Goal: Task Accomplishment & Management: Complete application form

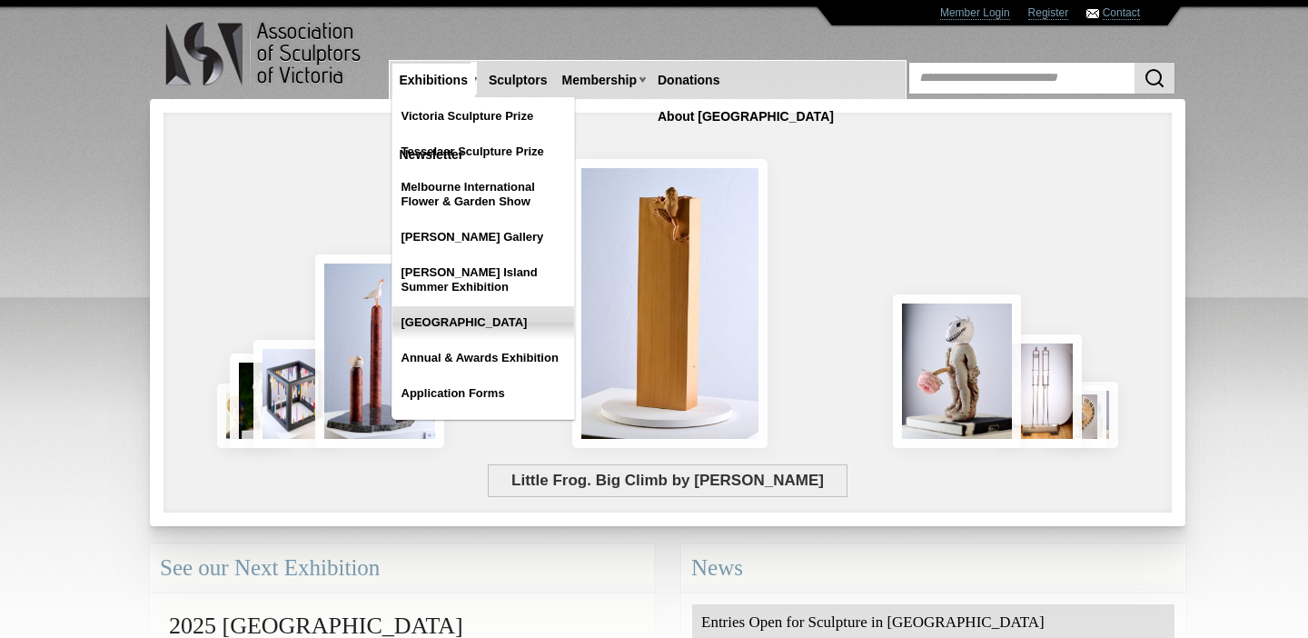
click at [466, 325] on link "[GEOGRAPHIC_DATA]" at bounding box center [483, 322] width 182 height 33
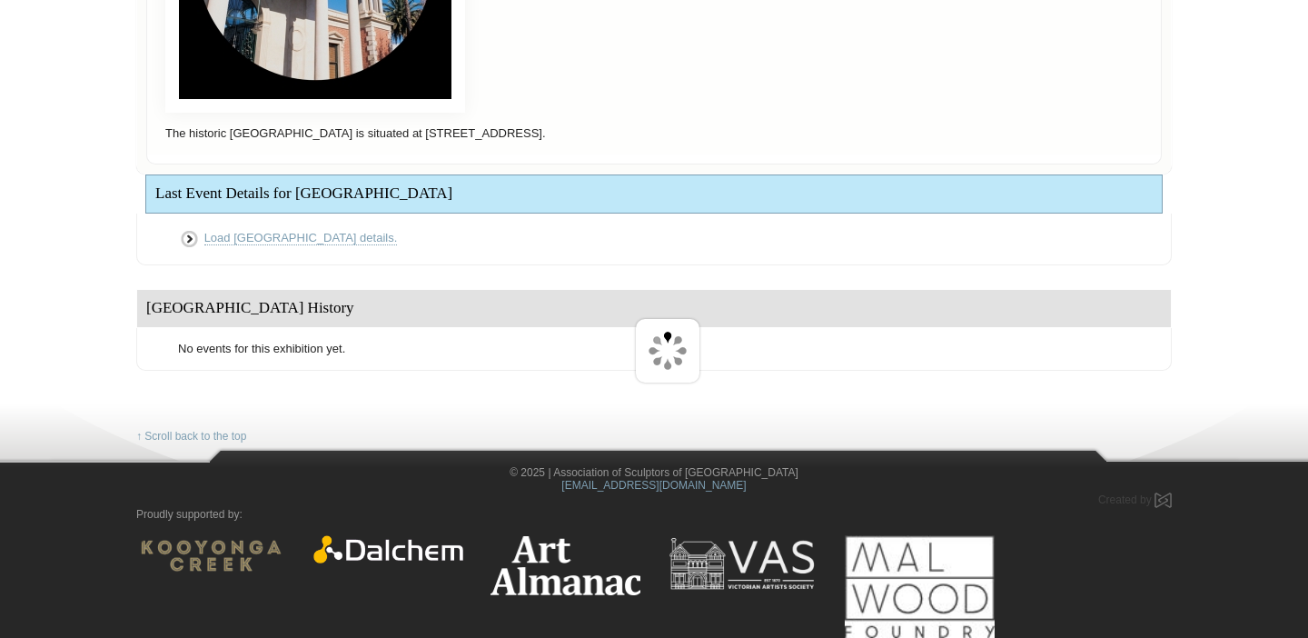
scroll to position [322, 0]
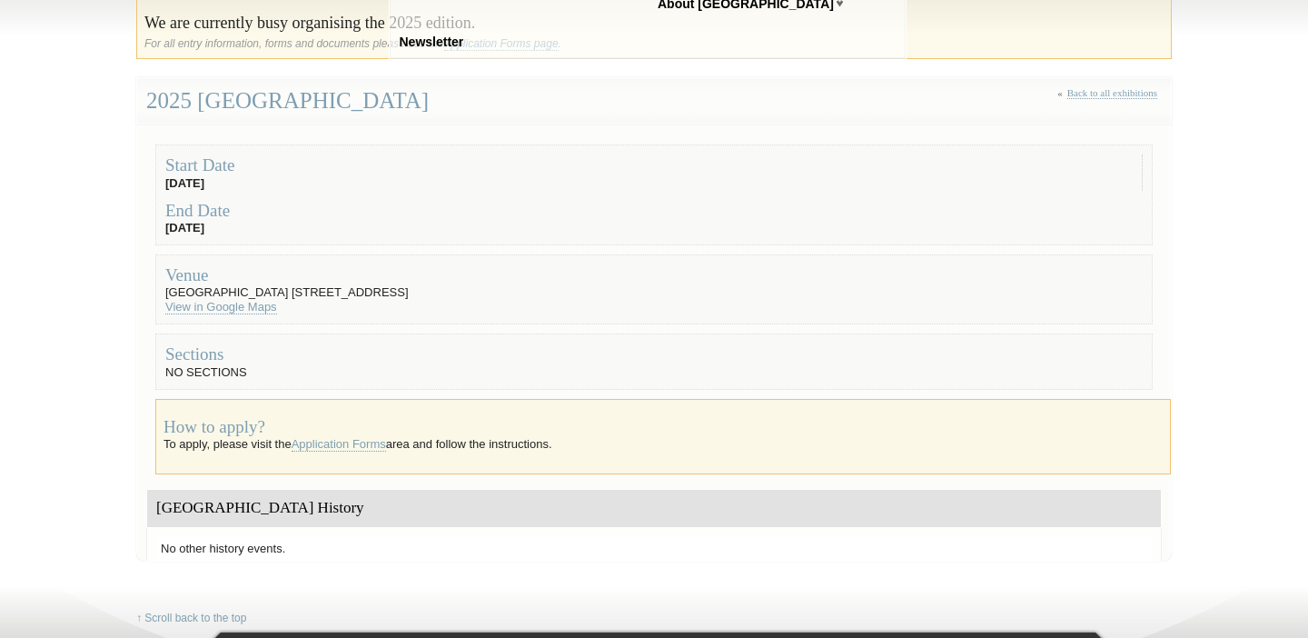
scroll to position [135, 0]
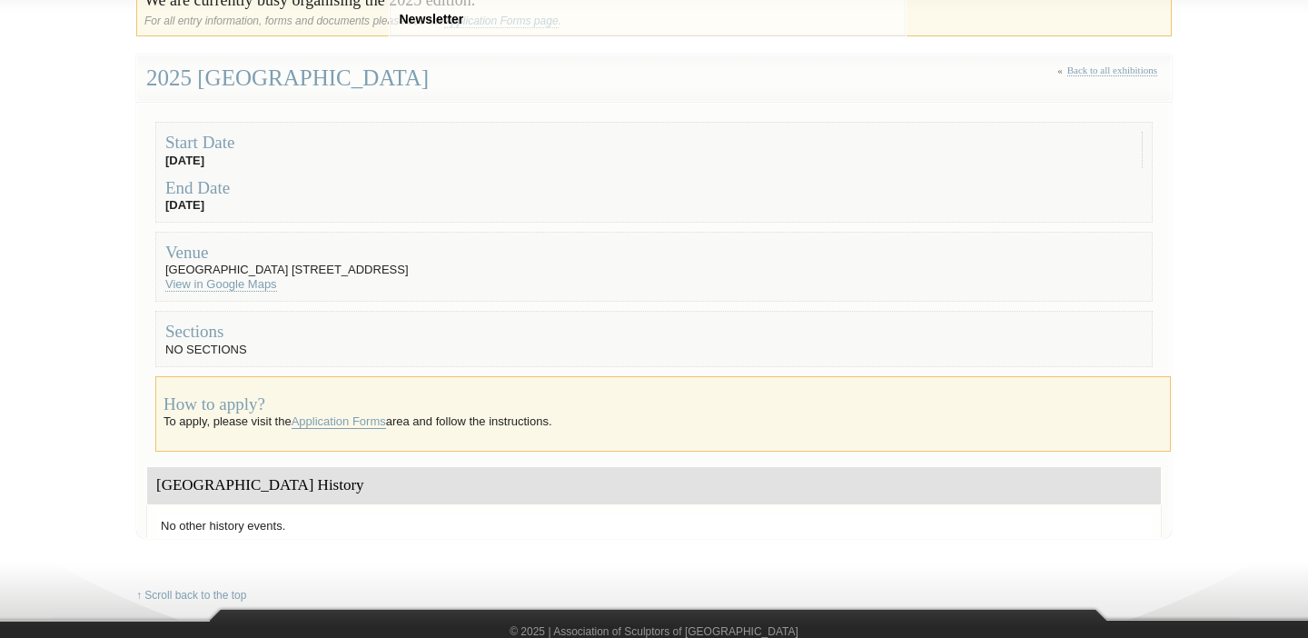
click at [346, 422] on link "Application Forms" at bounding box center [339, 421] width 94 height 15
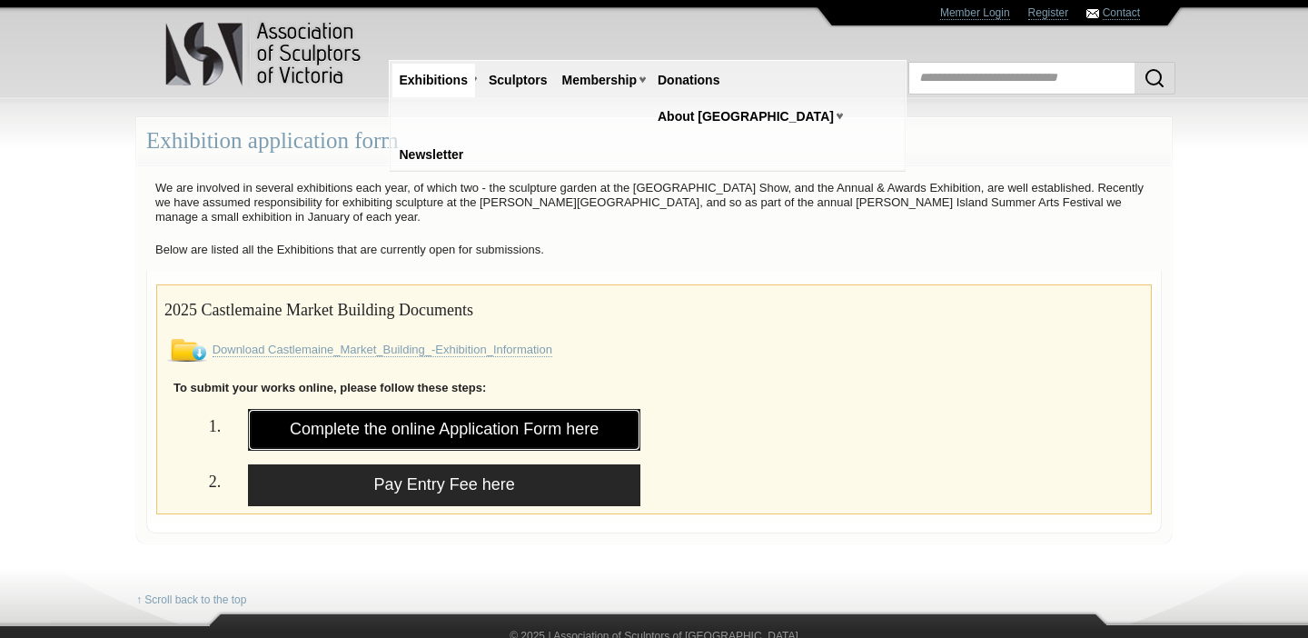
click at [443, 431] on link "Complete the online Application Form here" at bounding box center [444, 430] width 392 height 42
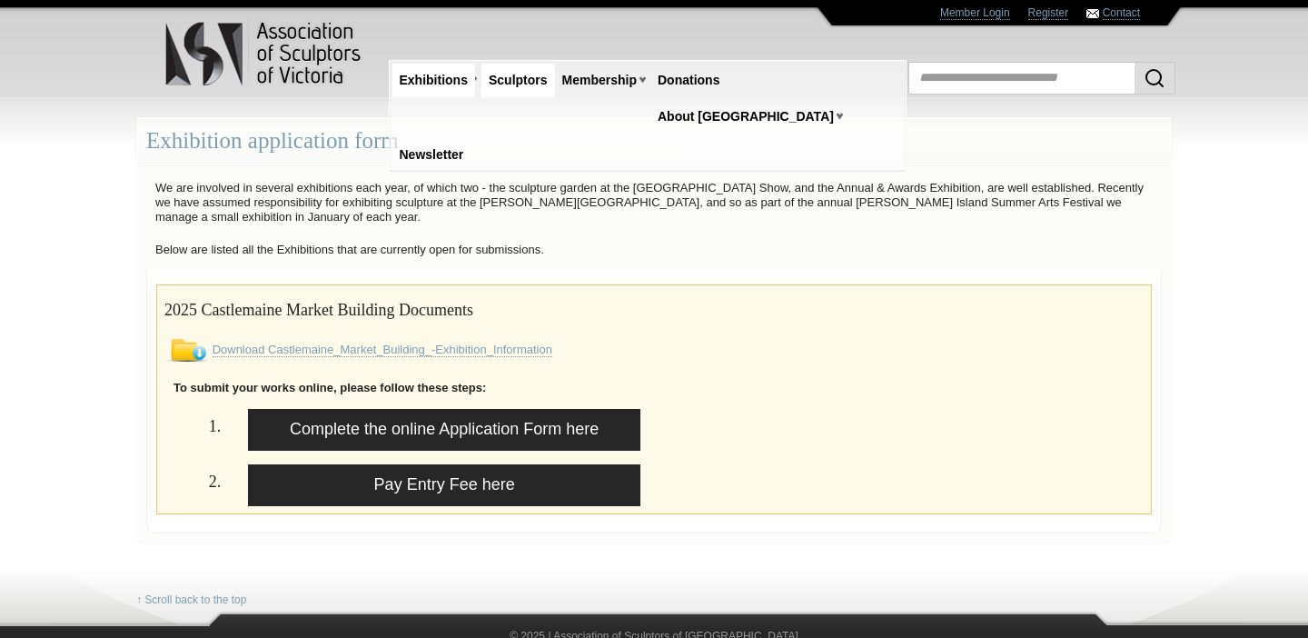
click at [523, 79] on link "Sculptors" at bounding box center [518, 81] width 74 height 34
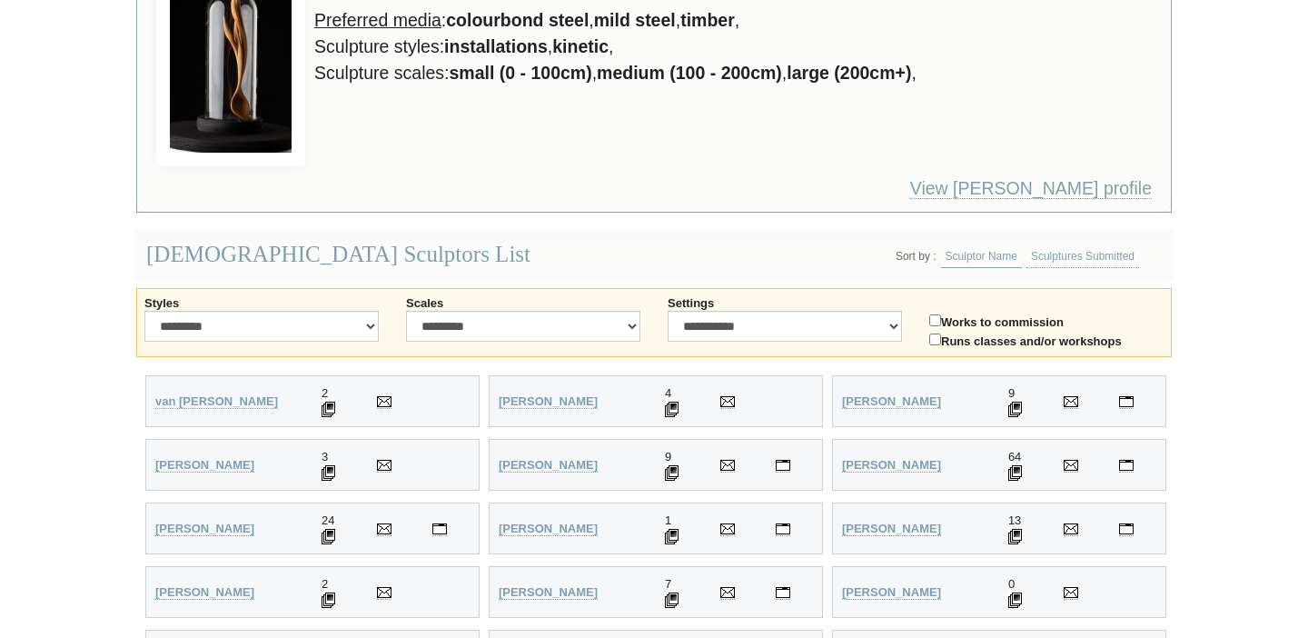
scroll to position [226, 0]
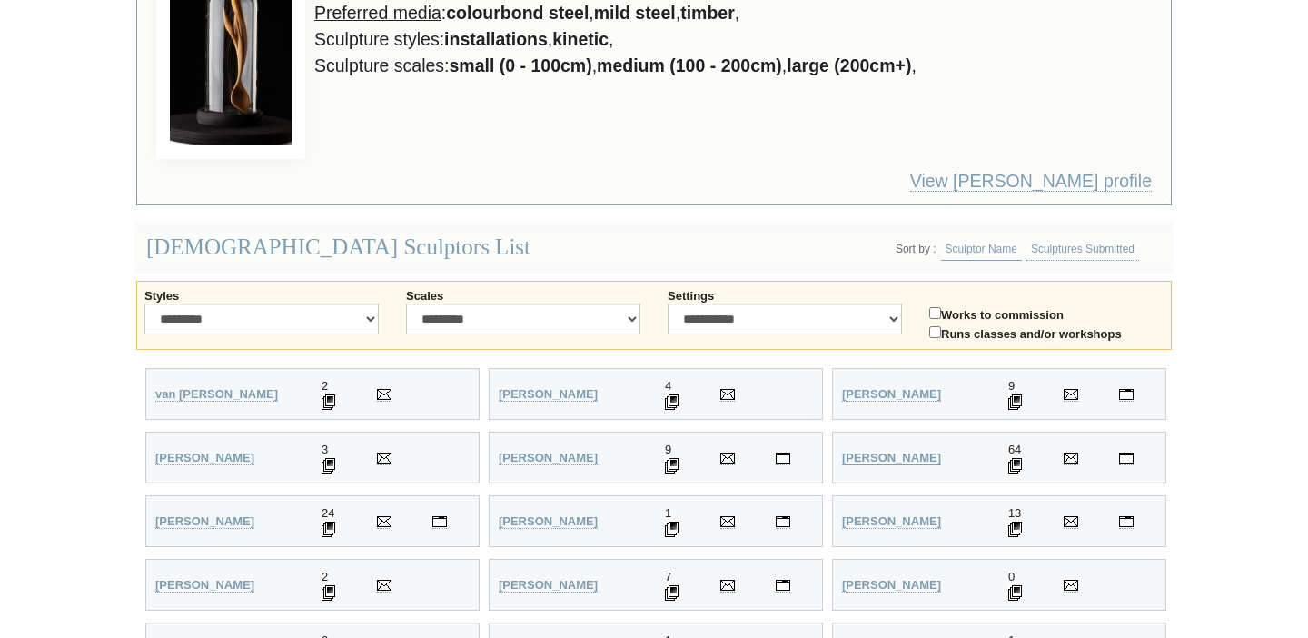
click at [867, 456] on strong "Anderson, Anne" at bounding box center [891, 457] width 99 height 14
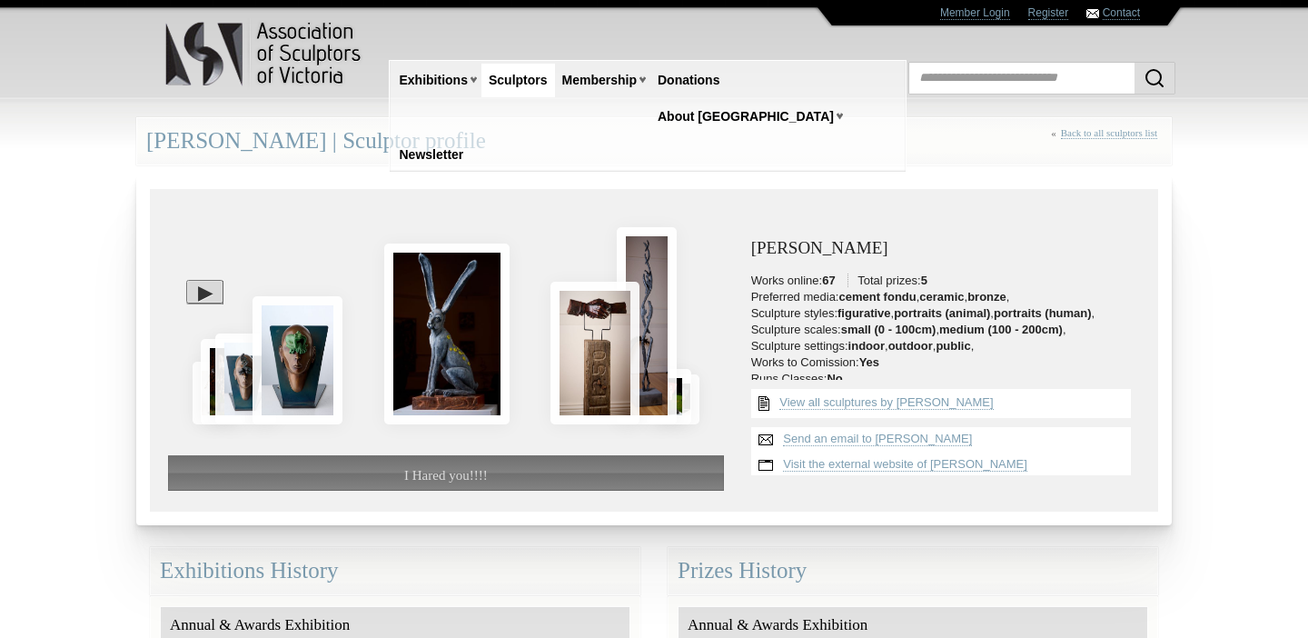
scroll to position [8, 0]
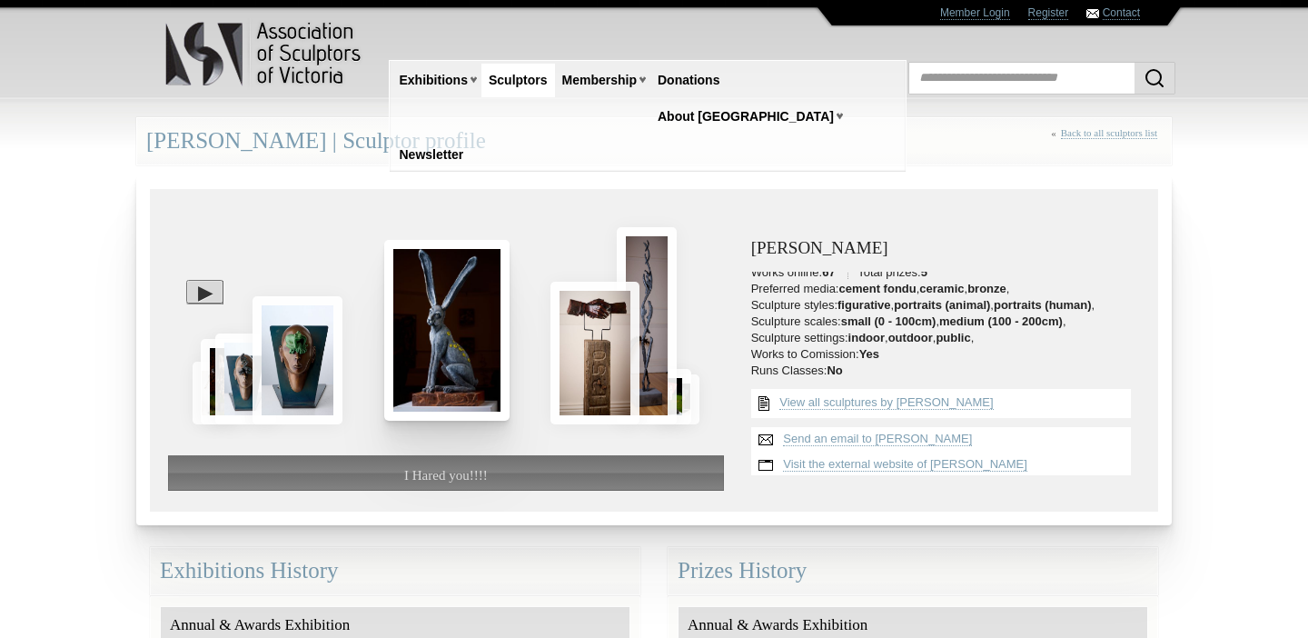
click at [460, 330] on img at bounding box center [446, 330] width 125 height 181
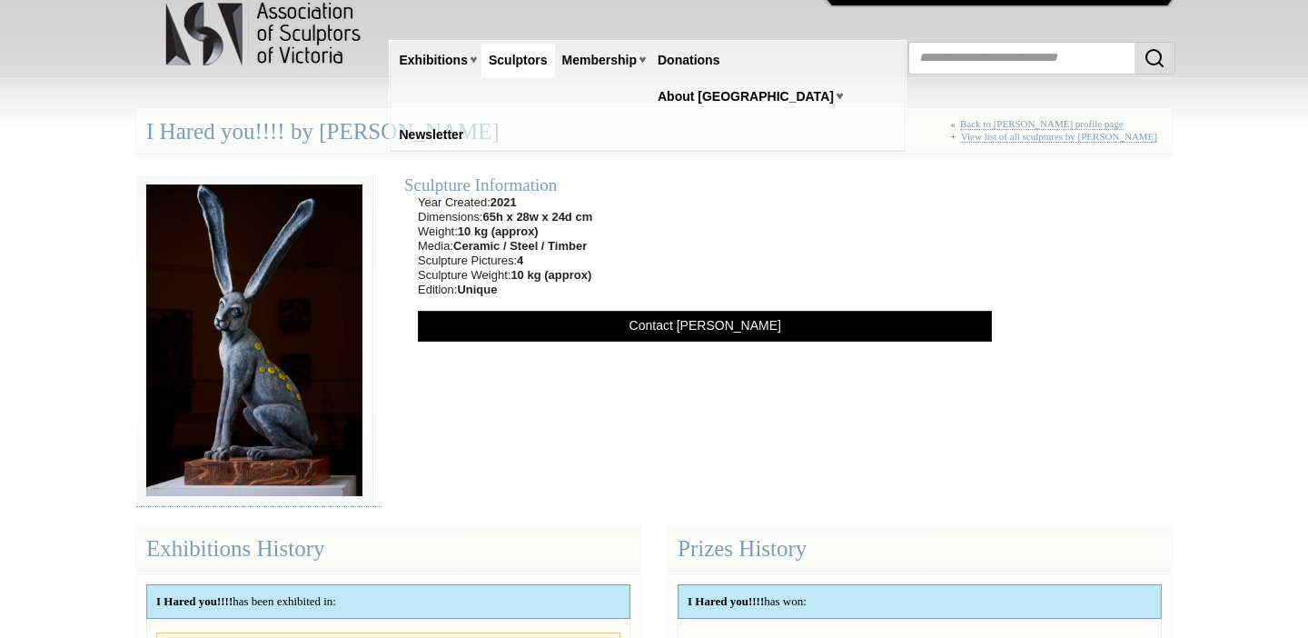
scroll to position [15, 0]
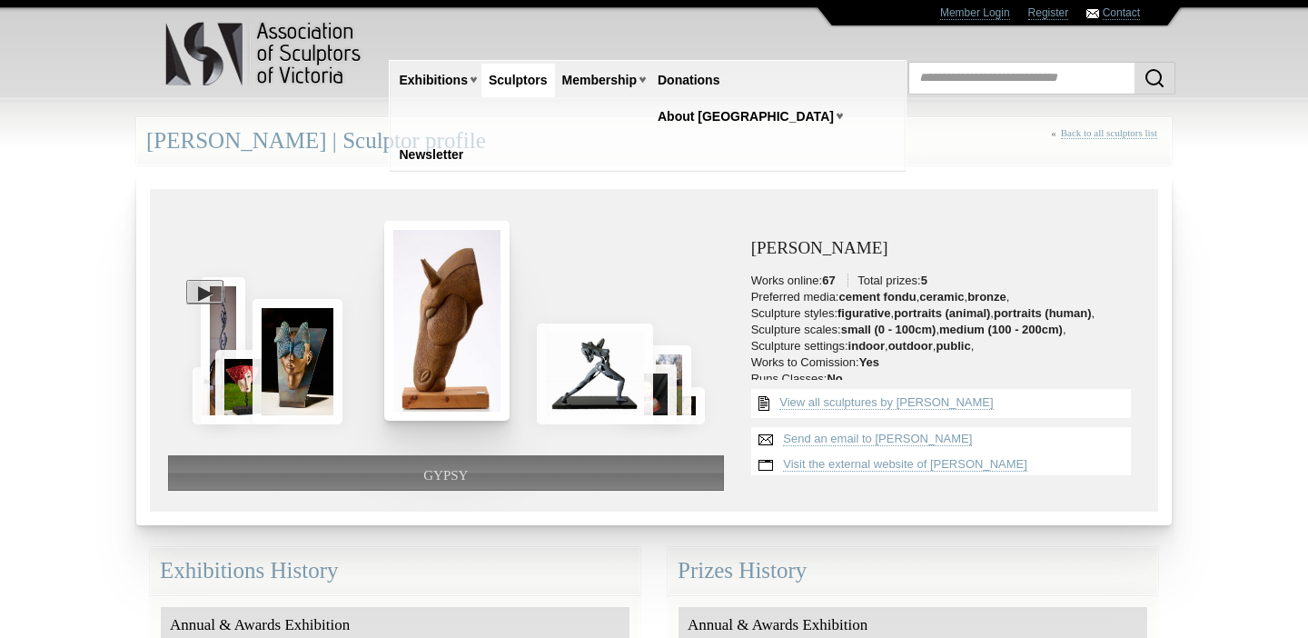
click at [474, 320] on img at bounding box center [446, 321] width 125 height 200
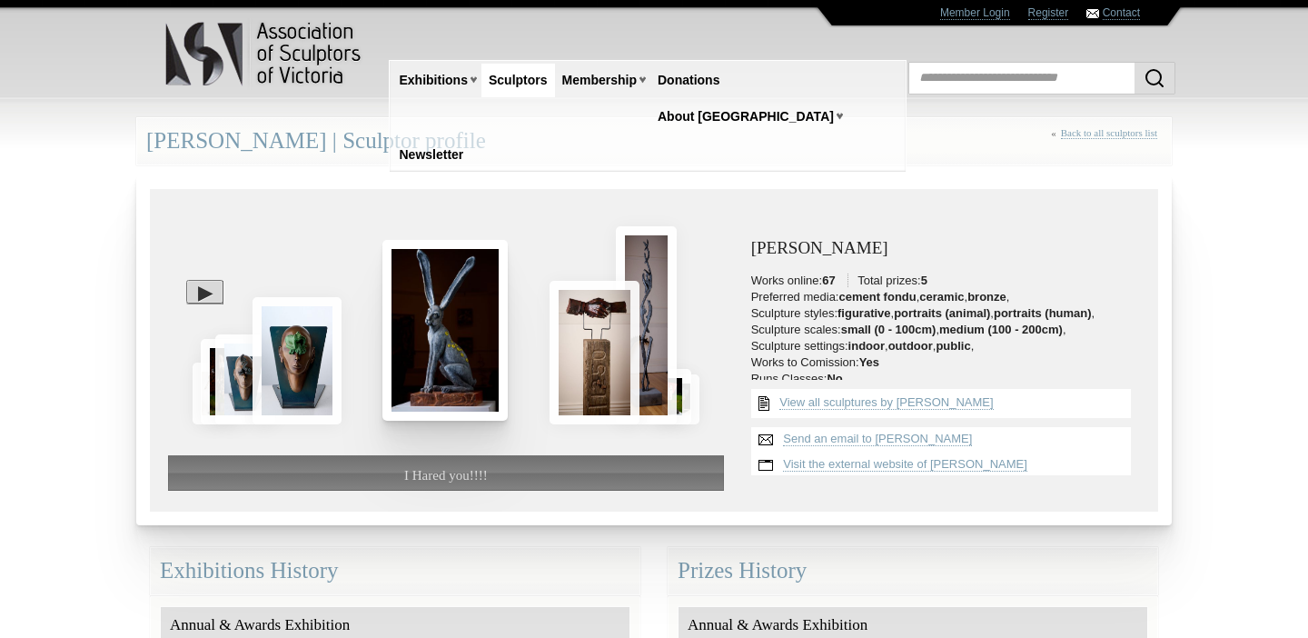
click at [424, 332] on img at bounding box center [444, 330] width 125 height 181
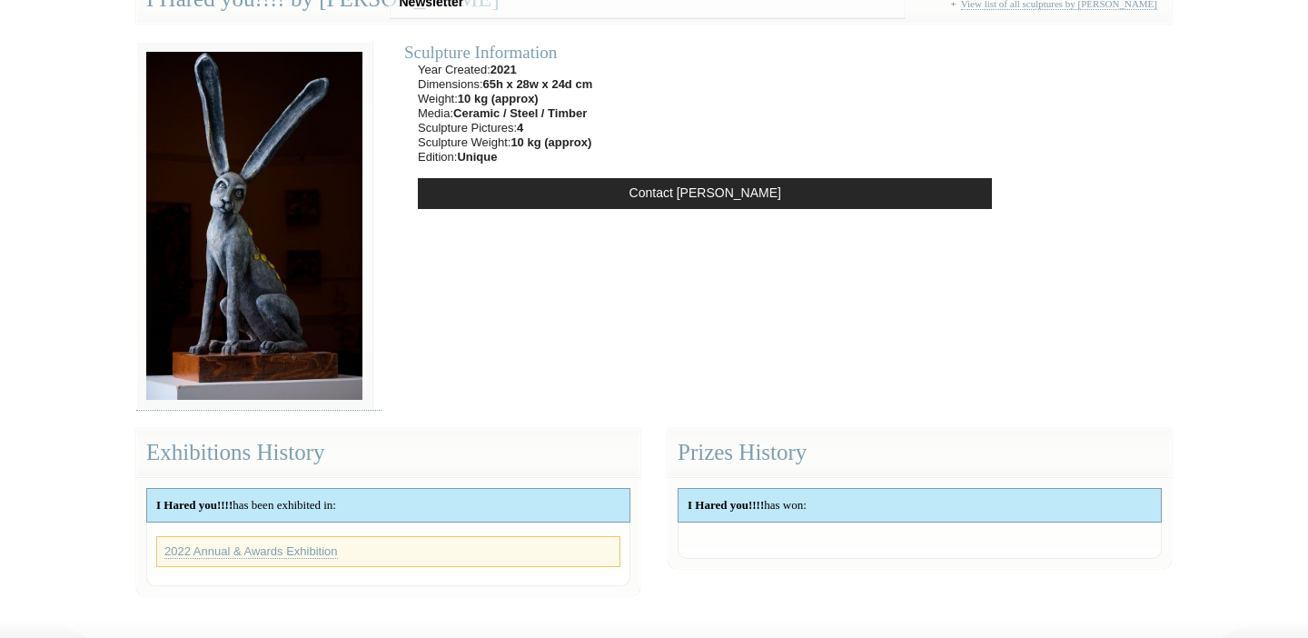
scroll to position [175, 0]
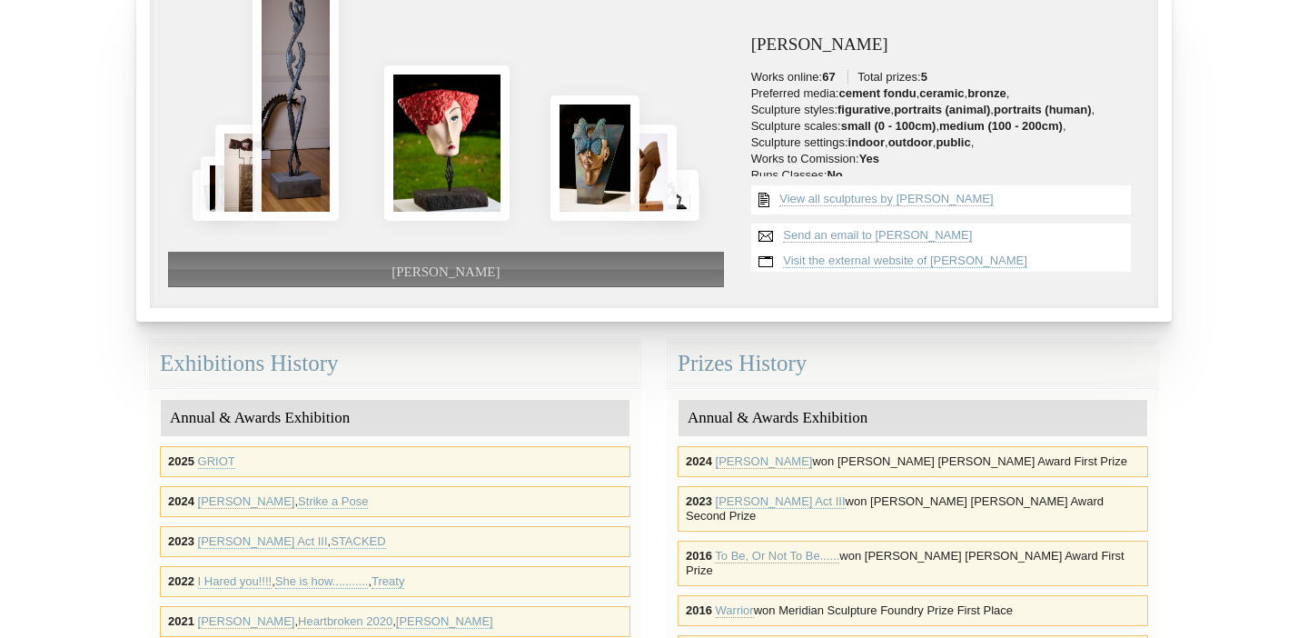
scroll to position [186, 0]
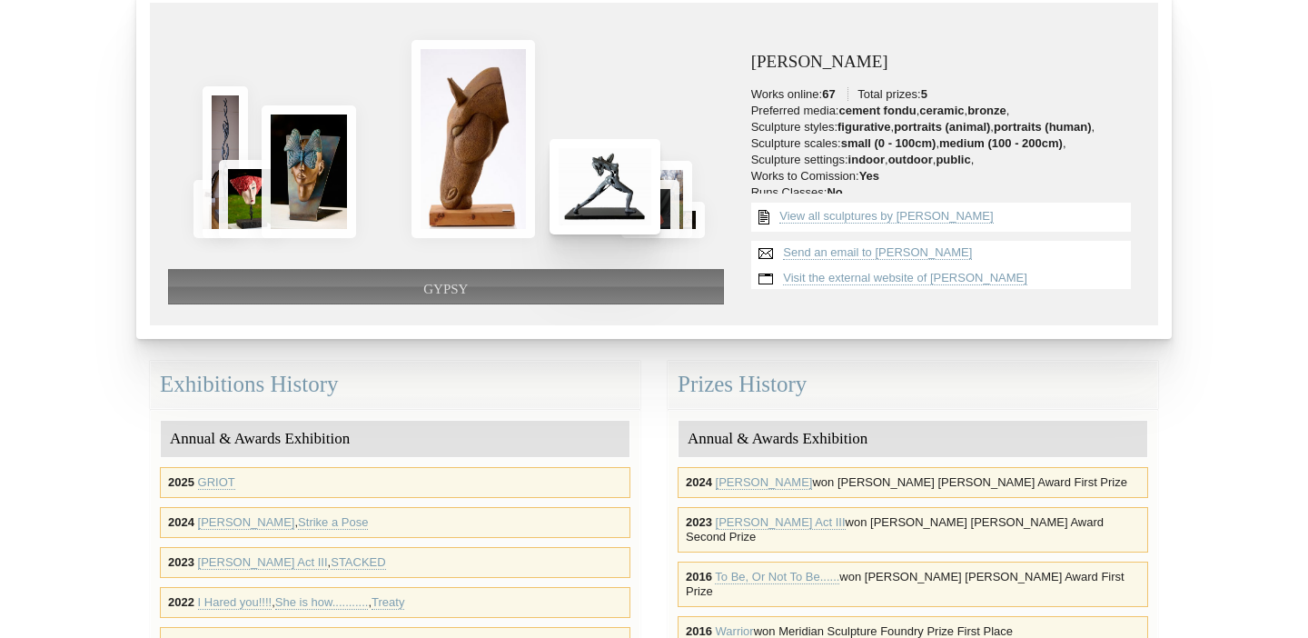
click at [581, 185] on img at bounding box center [604, 186] width 111 height 95
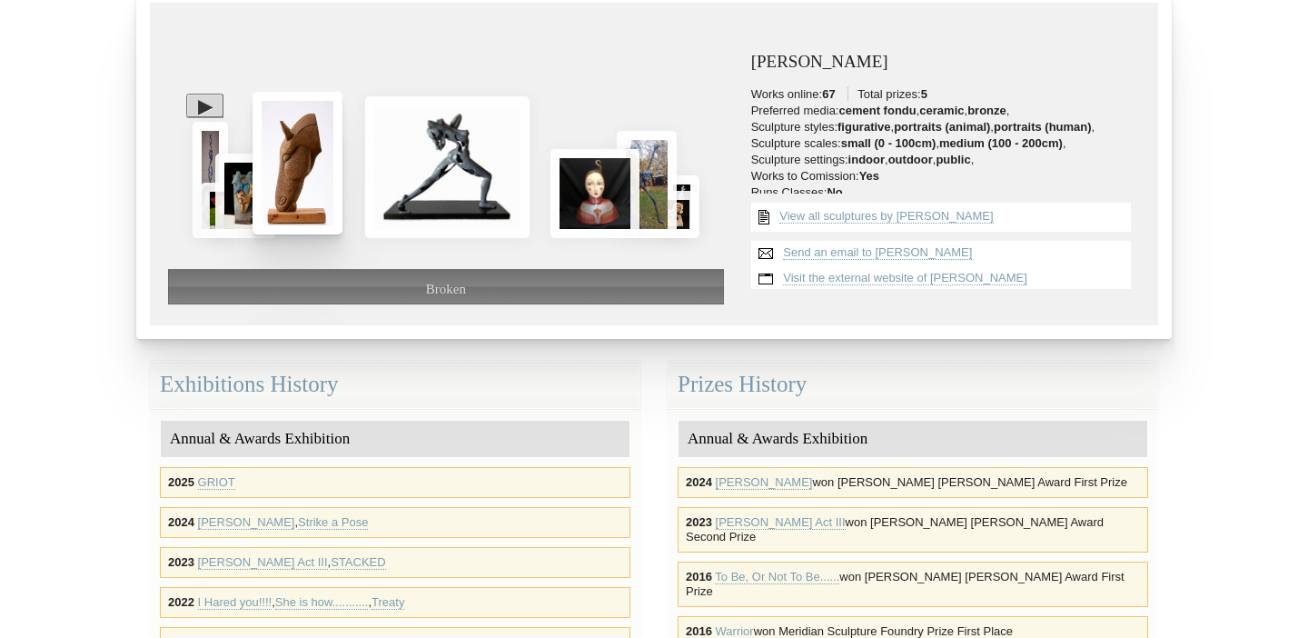
click at [292, 156] on img at bounding box center [297, 163] width 90 height 143
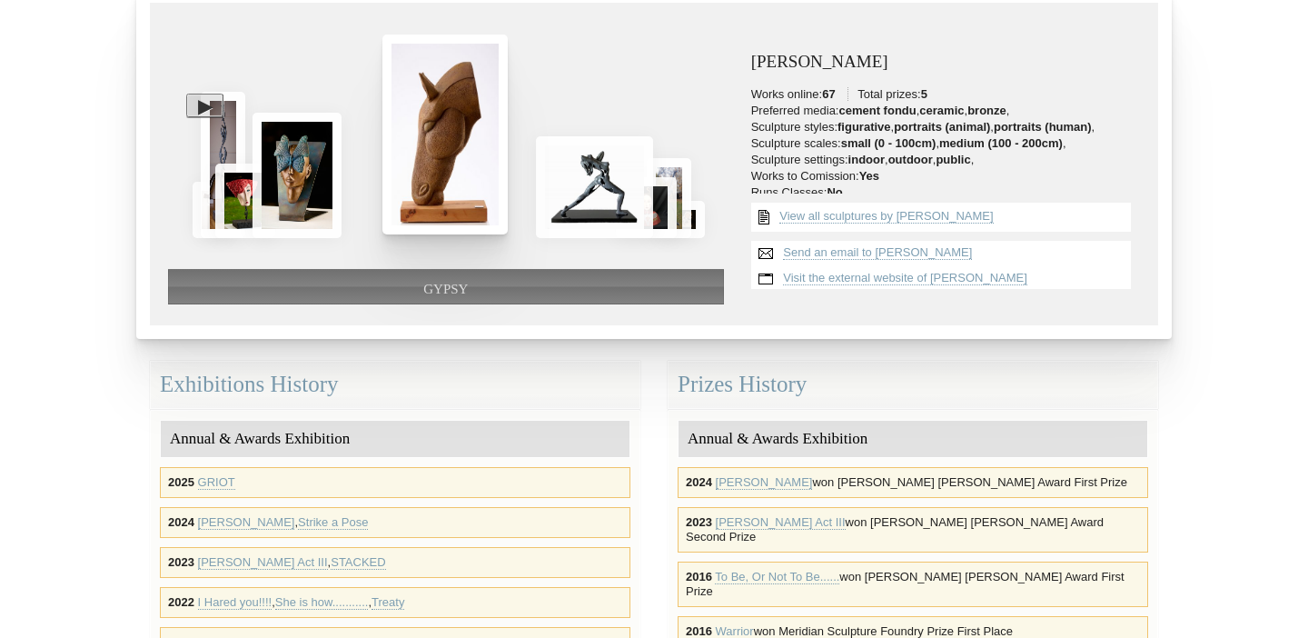
click at [442, 149] on img at bounding box center [444, 135] width 125 height 200
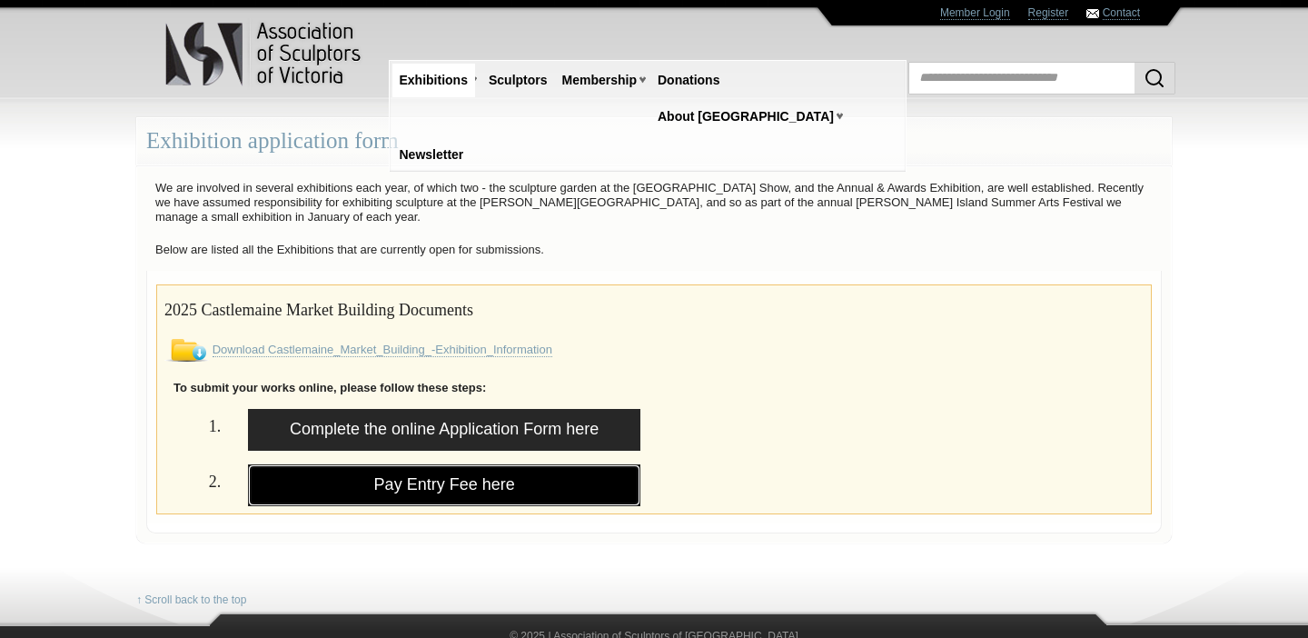
click at [453, 485] on link "Pay Entry Fee here" at bounding box center [444, 485] width 392 height 42
